Goal: Information Seeking & Learning: Learn about a topic

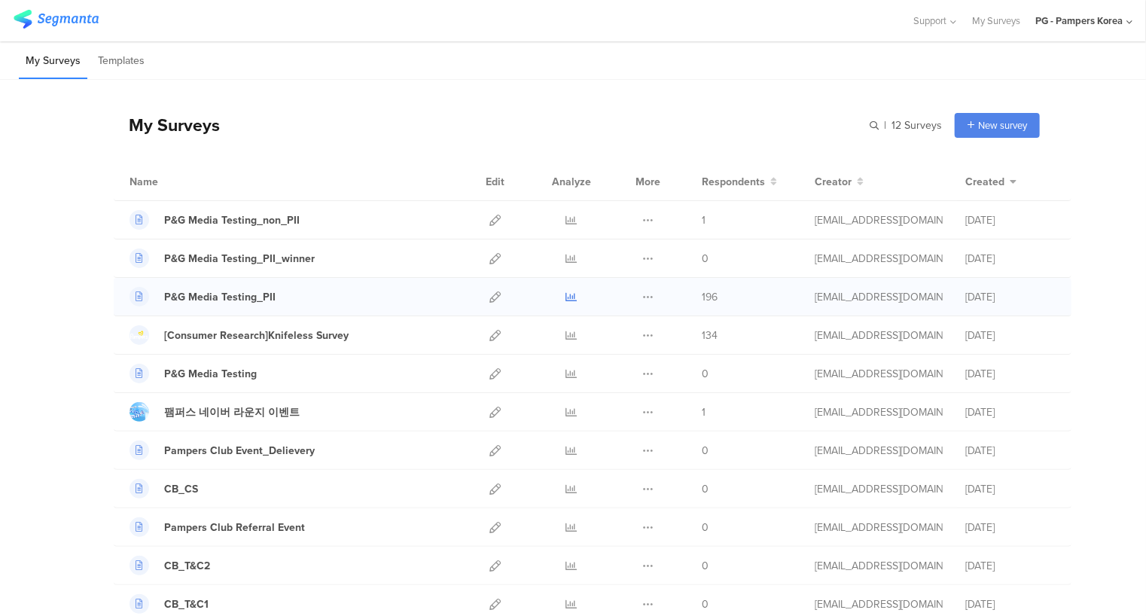
click at [566, 296] on icon at bounding box center [571, 296] width 11 height 11
click at [247, 221] on div "P&G Media Testing_non_PII" at bounding box center [232, 220] width 136 height 16
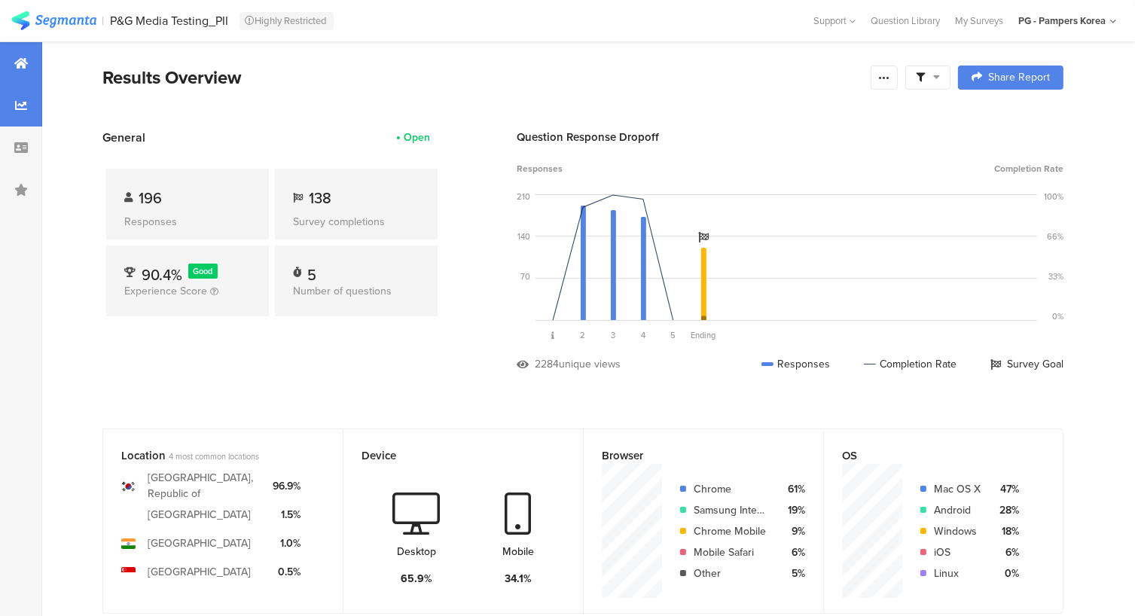
click at [14, 100] on div at bounding box center [21, 105] width 42 height 42
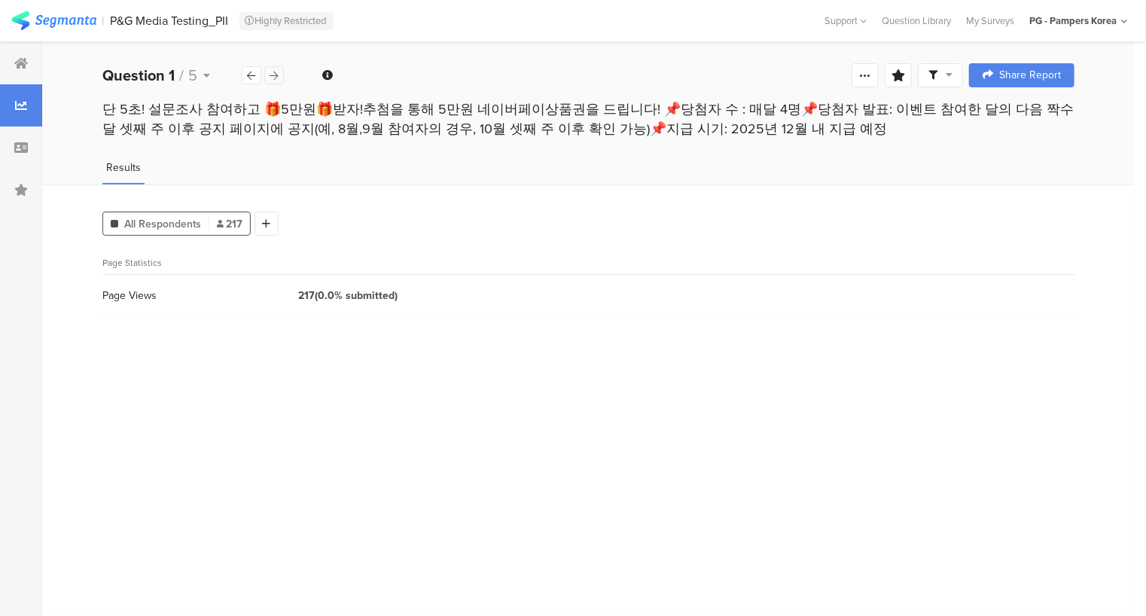
click at [276, 75] on icon at bounding box center [274, 76] width 8 height 10
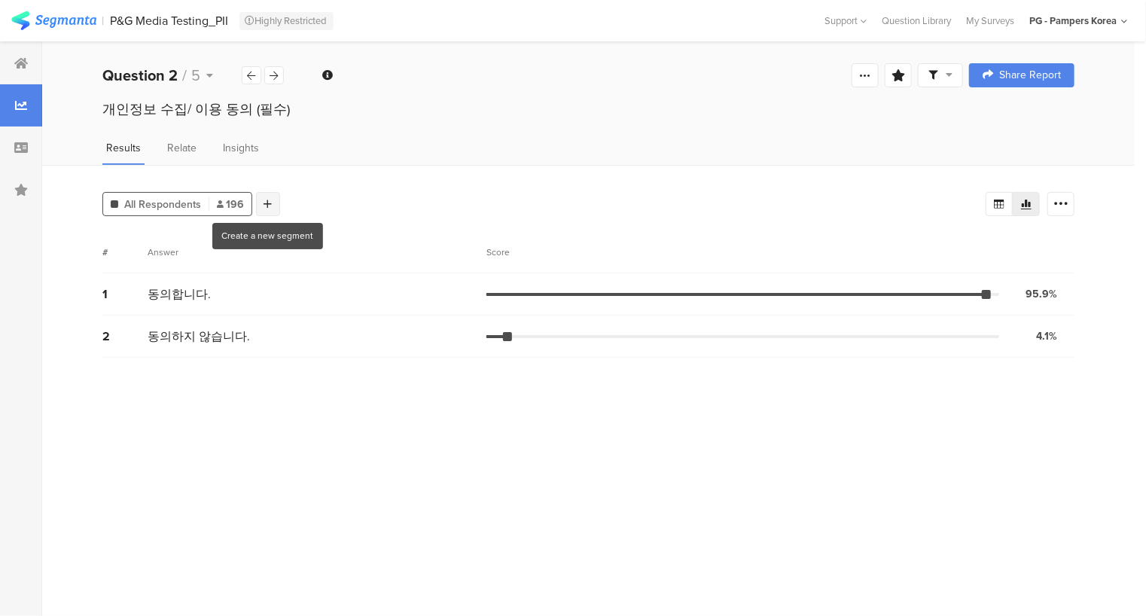
click at [267, 203] on icon at bounding box center [268, 204] width 8 height 11
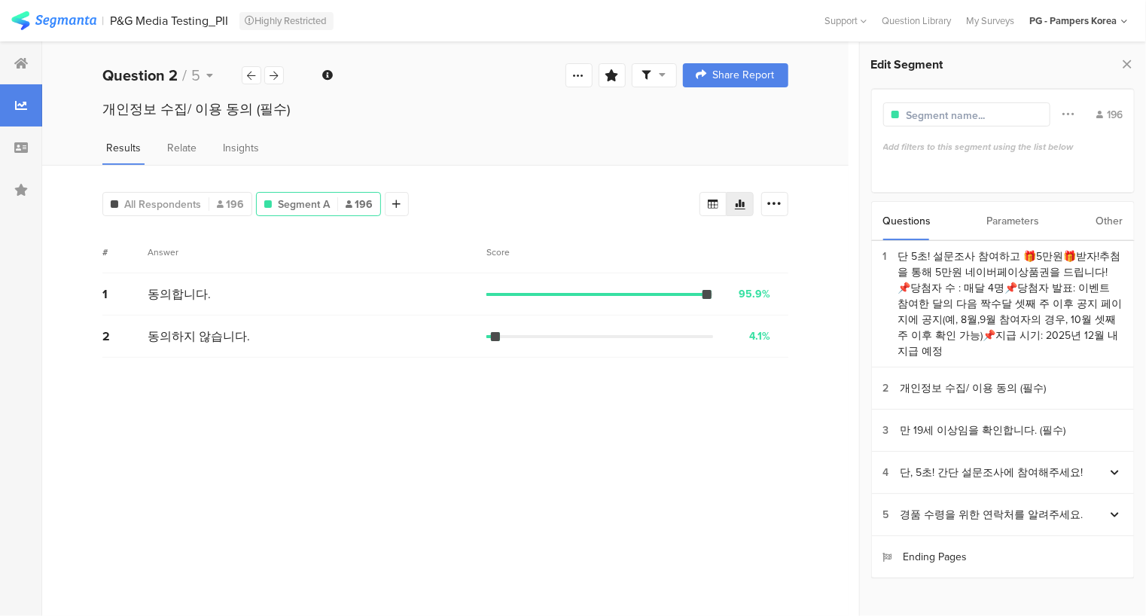
click at [1009, 218] on div "Parameters" at bounding box center [1013, 221] width 53 height 38
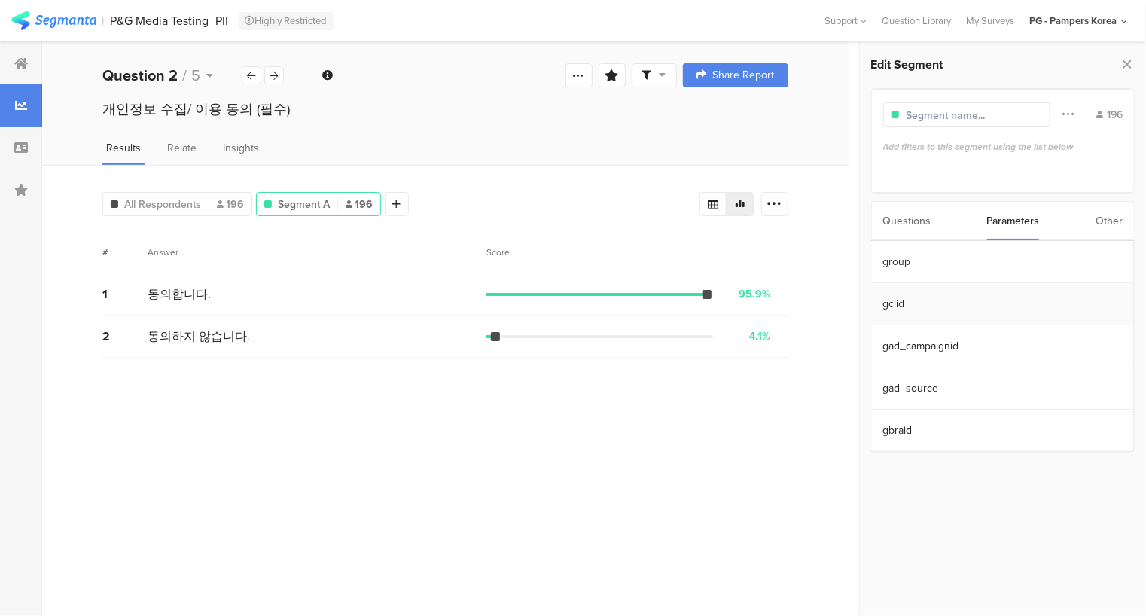
click at [923, 306] on section "gclid" at bounding box center [1002, 304] width 262 height 42
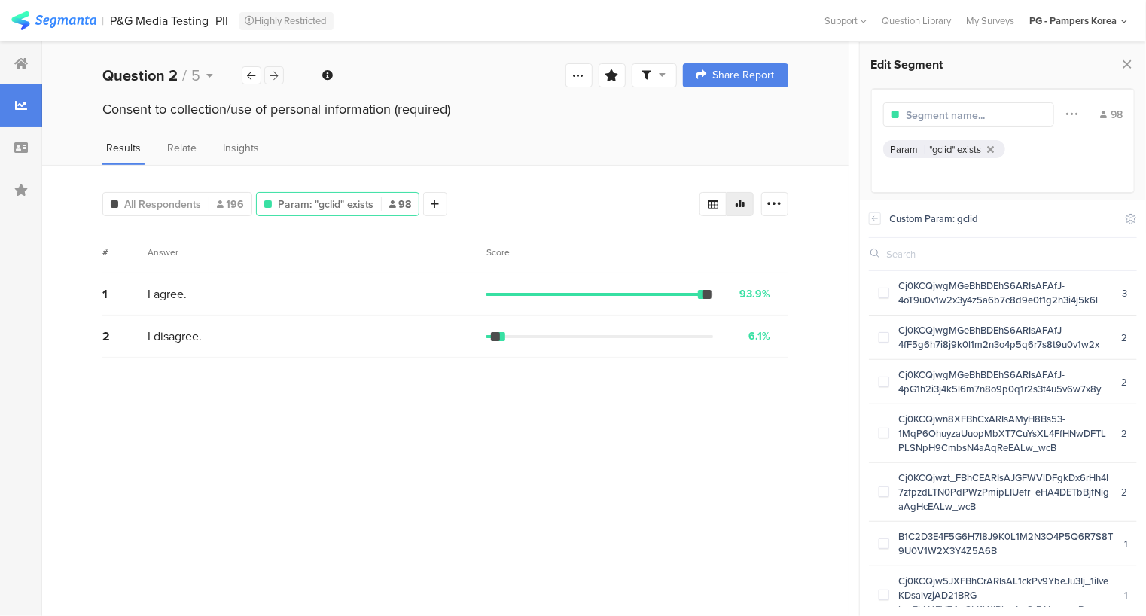
click at [279, 68] on div at bounding box center [274, 75] width 20 height 18
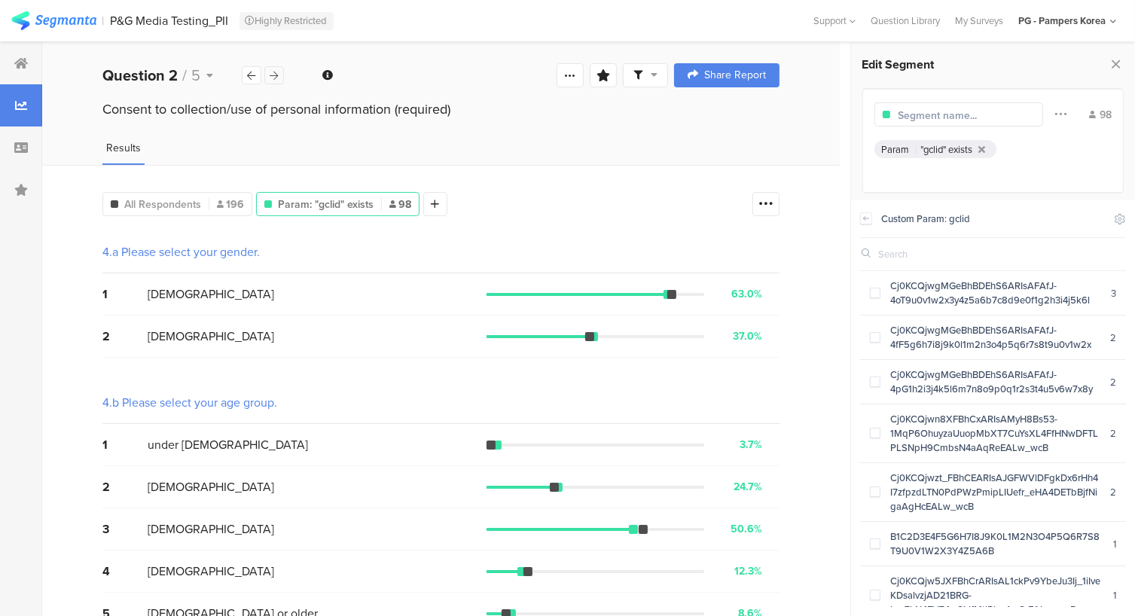
click at [279, 68] on div at bounding box center [274, 75] width 20 height 18
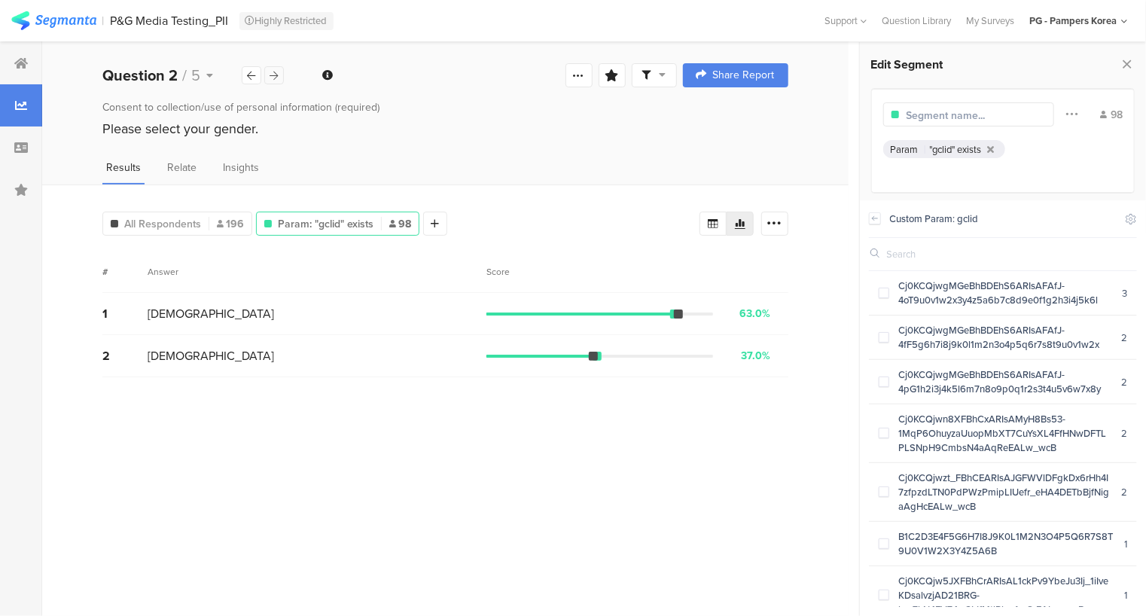
click at [279, 68] on div at bounding box center [274, 75] width 20 height 18
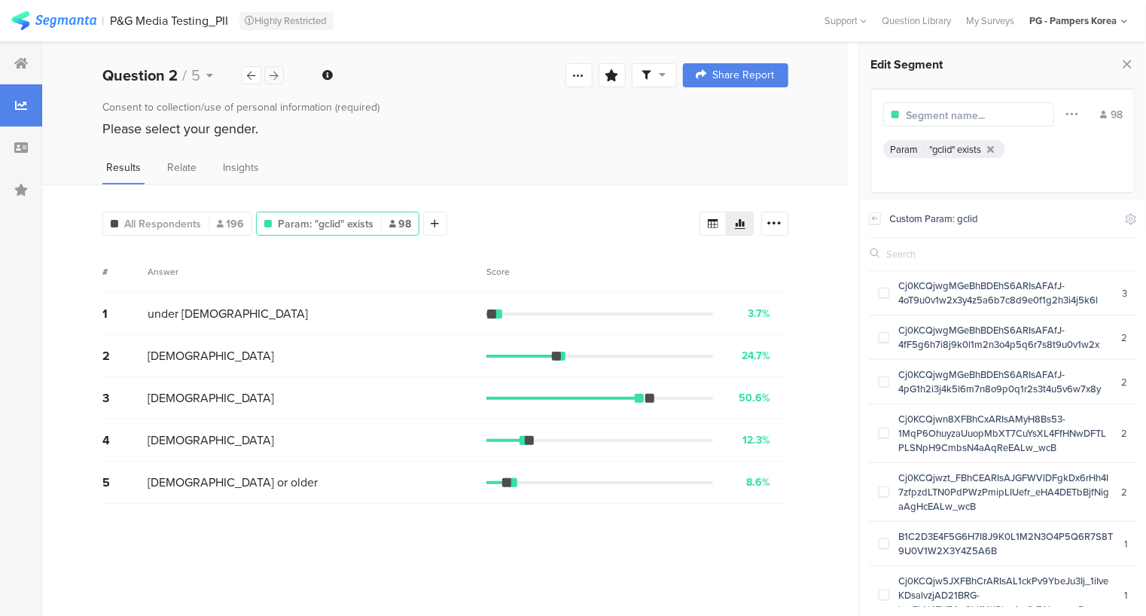
click at [267, 70] on div at bounding box center [274, 75] width 20 height 18
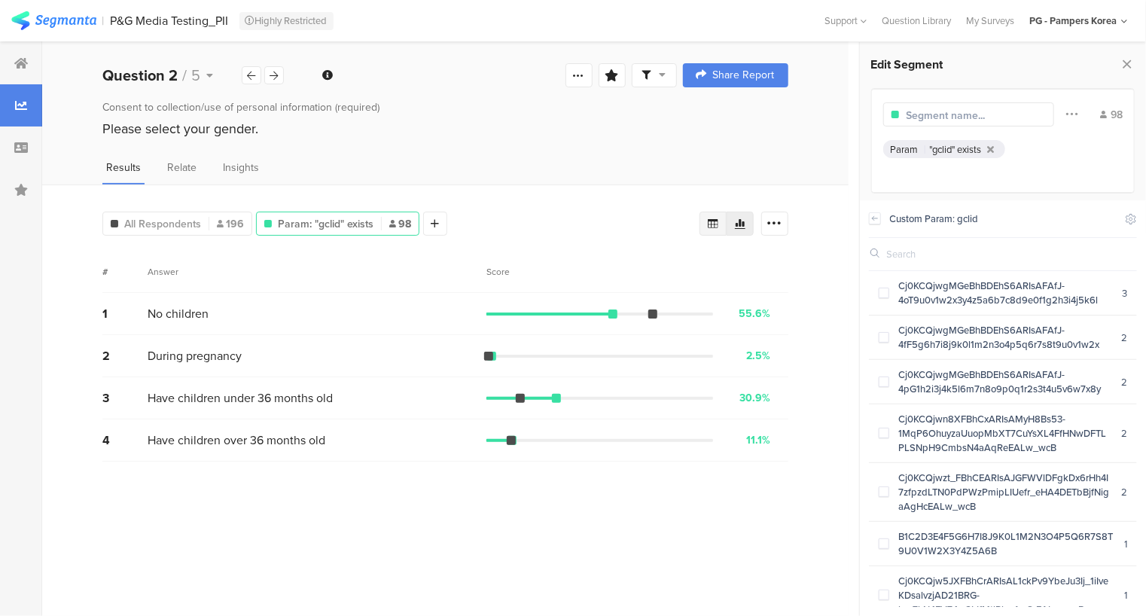
click at [711, 226] on icon at bounding box center [713, 224] width 12 height 12
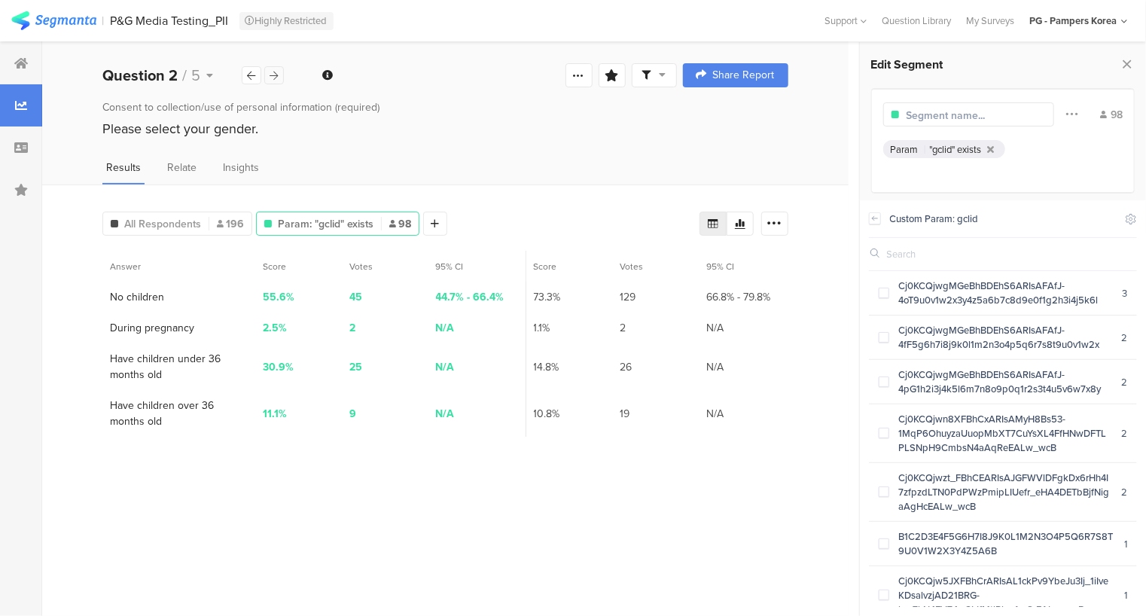
click at [277, 77] on icon at bounding box center [274, 76] width 8 height 10
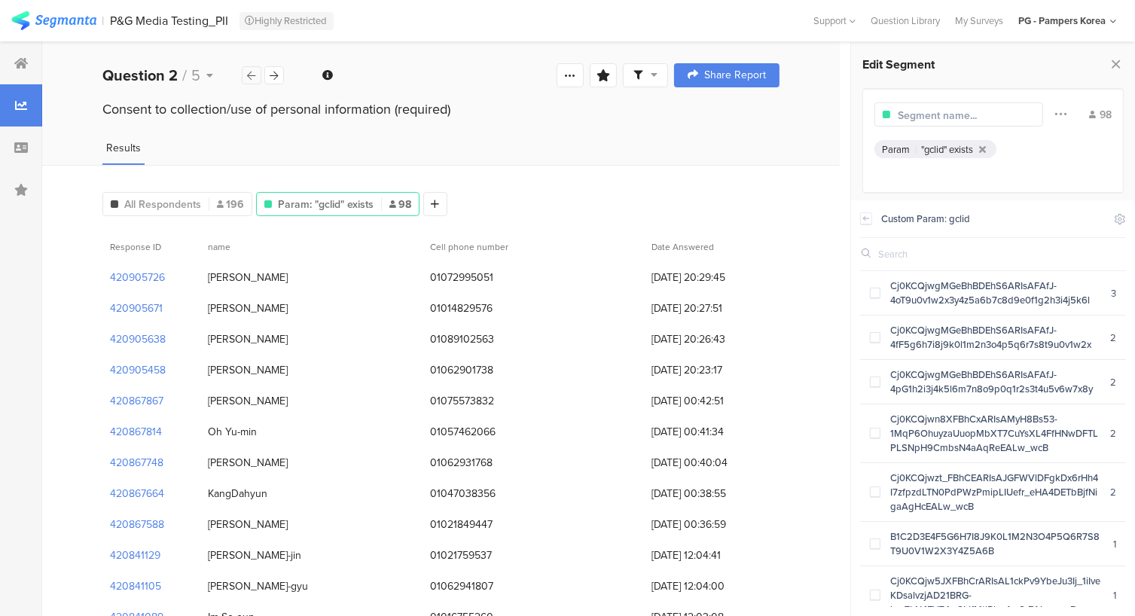
click at [250, 75] on icon at bounding box center [252, 76] width 8 height 10
